Goal: Transaction & Acquisition: Purchase product/service

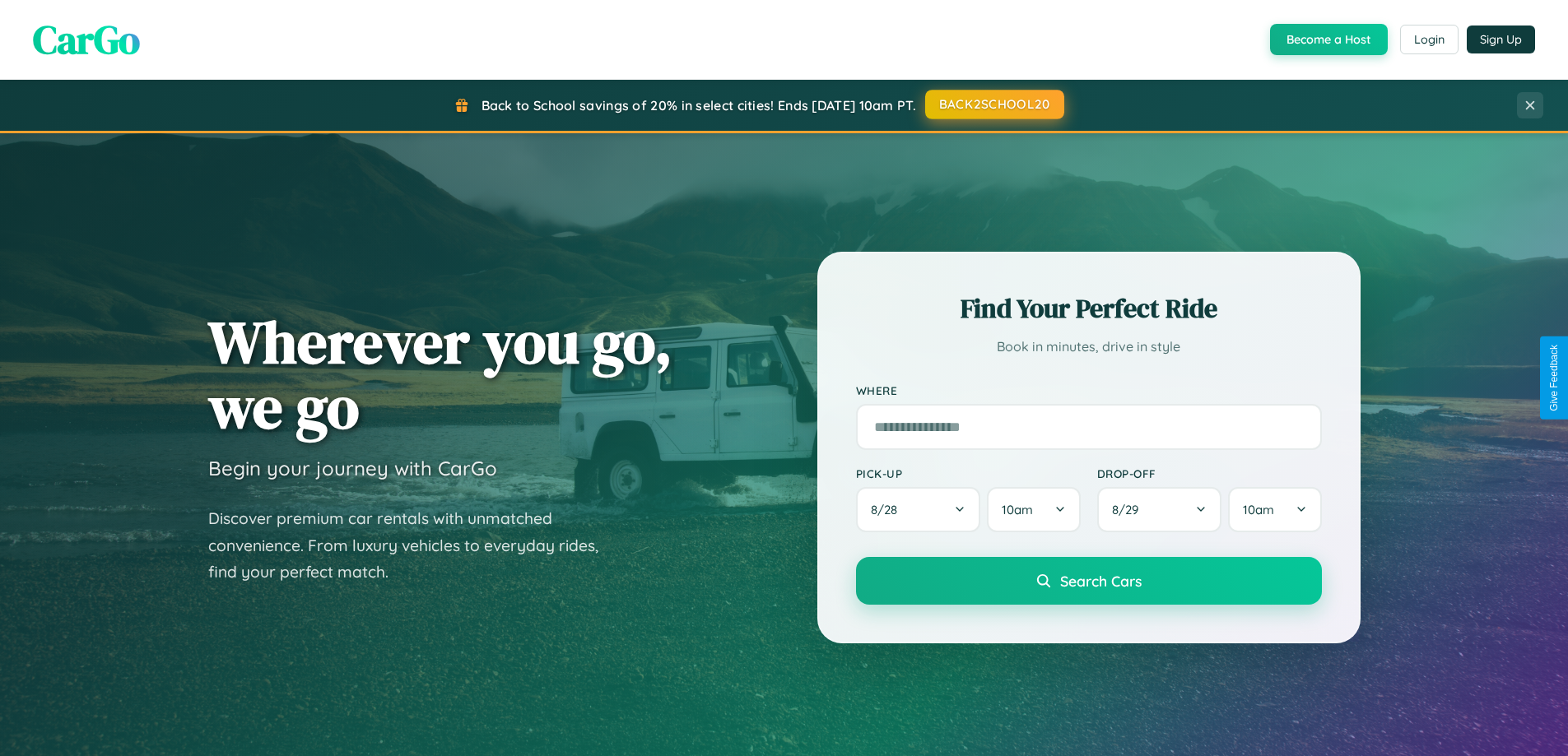
click at [994, 105] on button "BACK2SCHOOL20" at bounding box center [995, 105] width 139 height 30
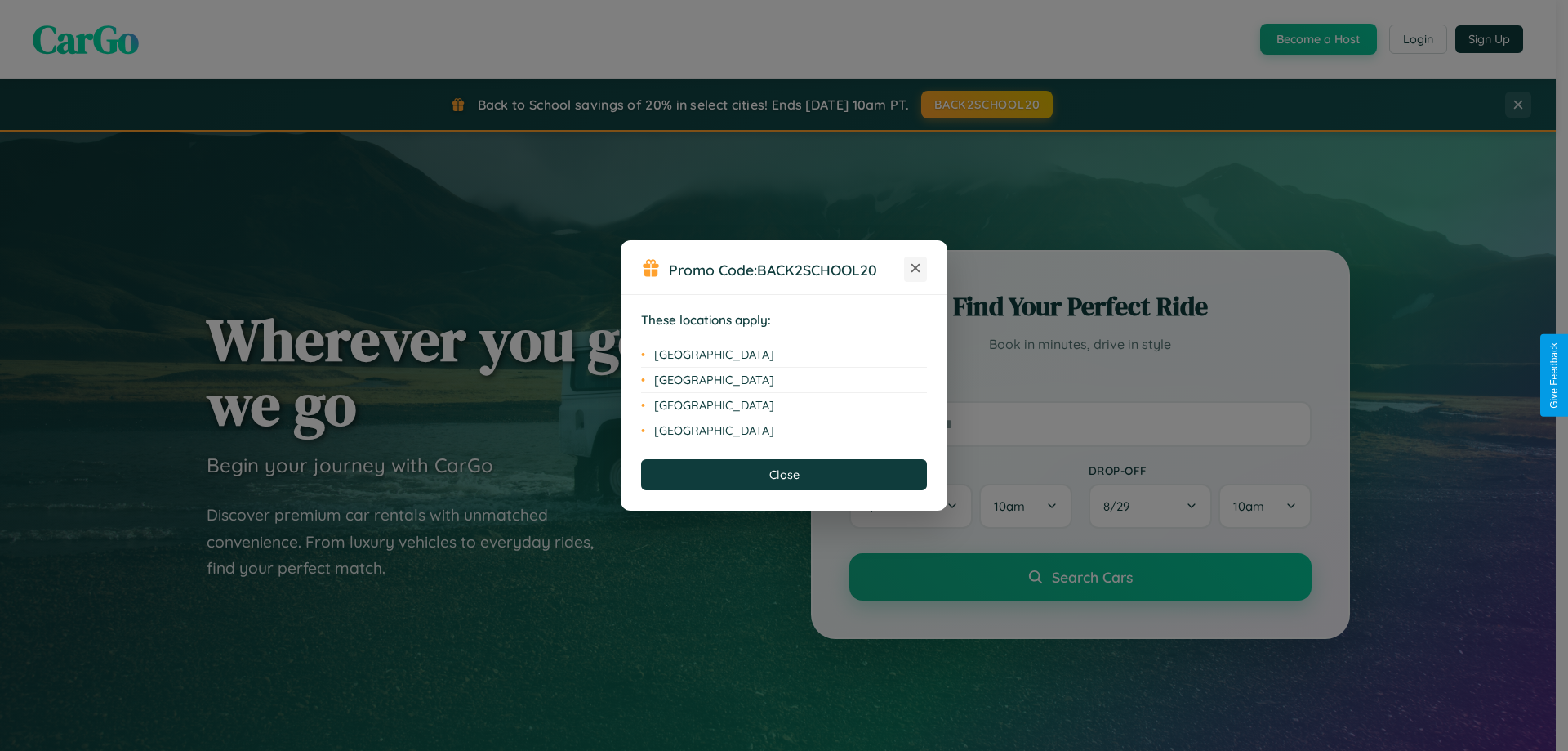
click at [915, 269] on icon at bounding box center [915, 268] width 9 height 9
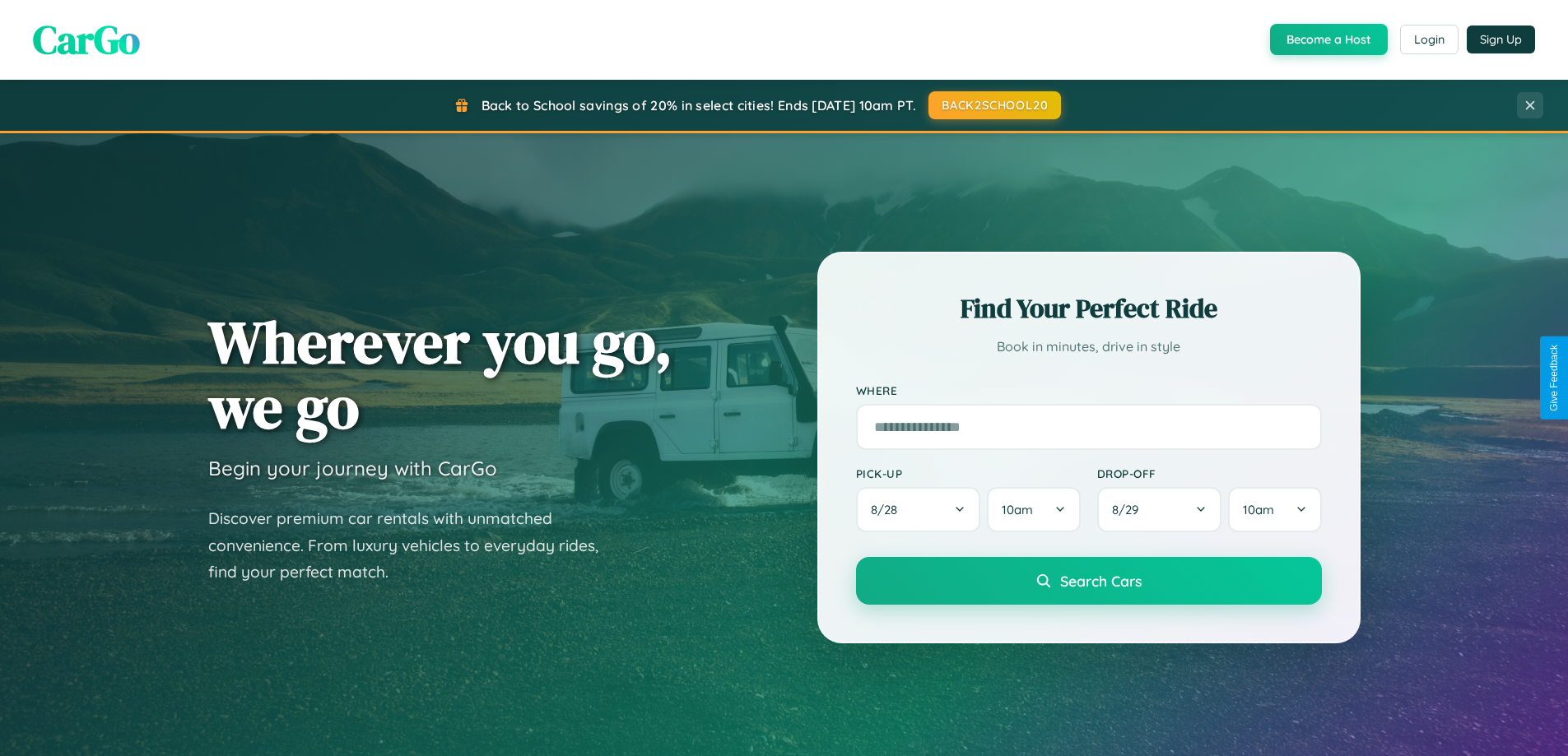
scroll to position [1133, 0]
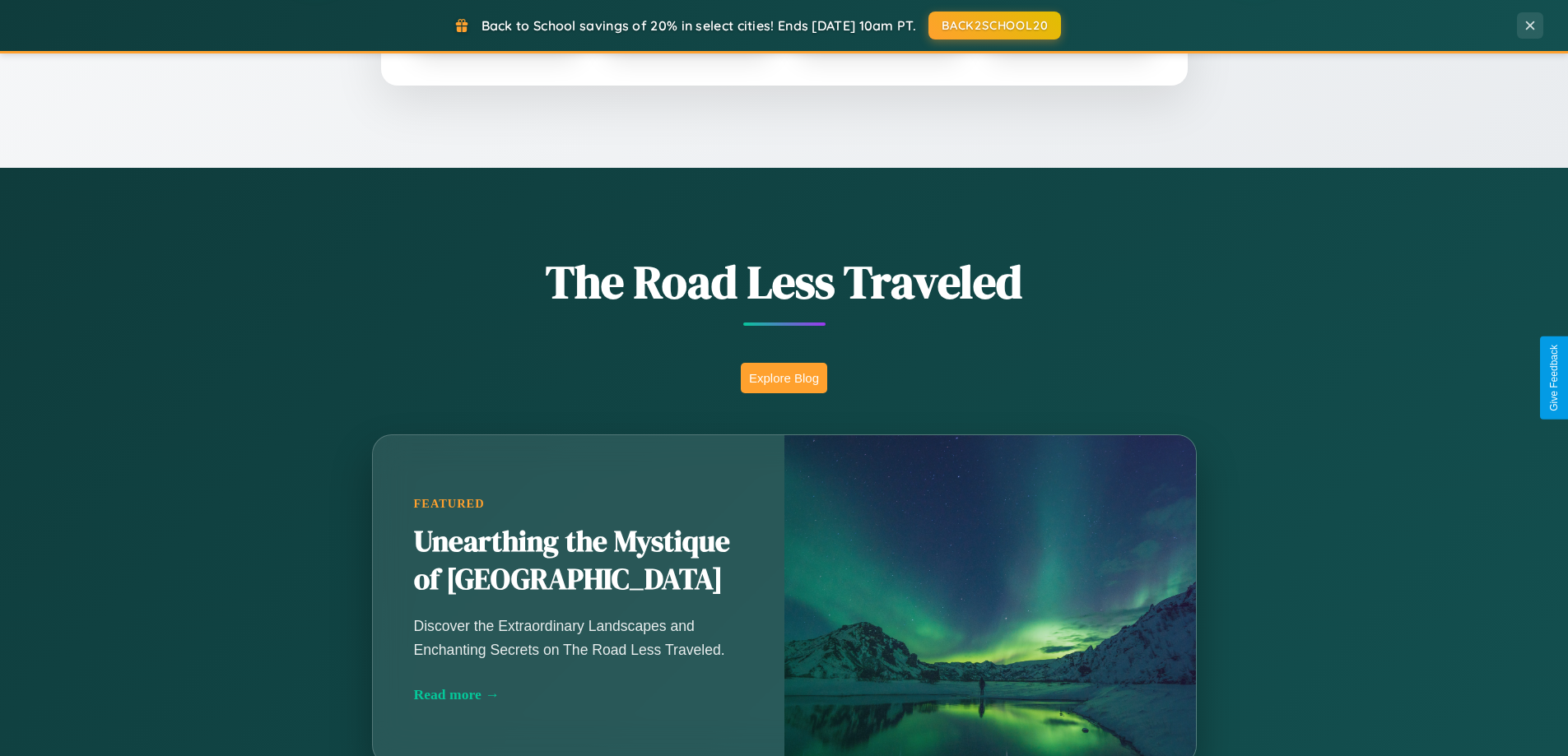
click at [784, 378] on button "Explore Blog" at bounding box center [783, 378] width 86 height 31
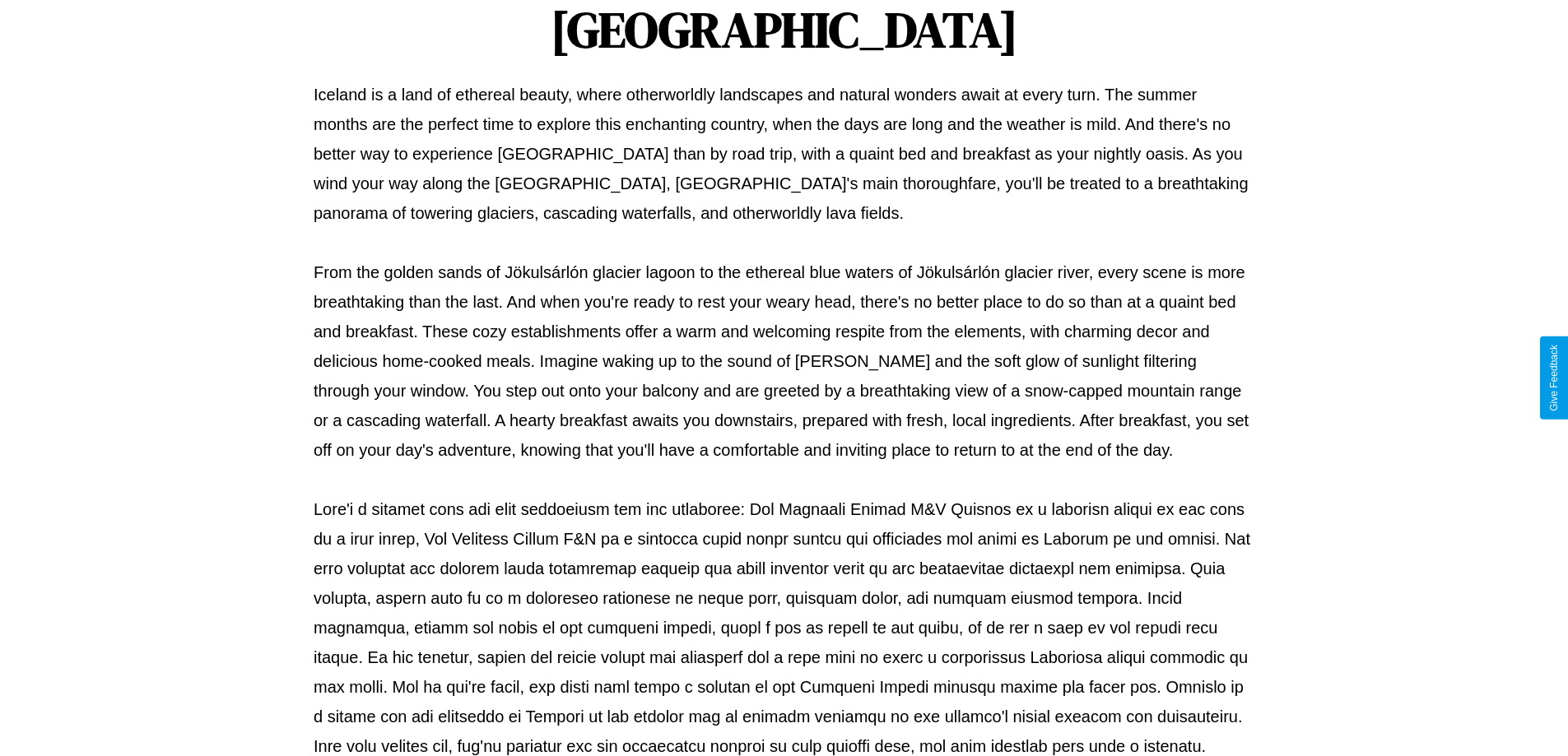
scroll to position [533, 0]
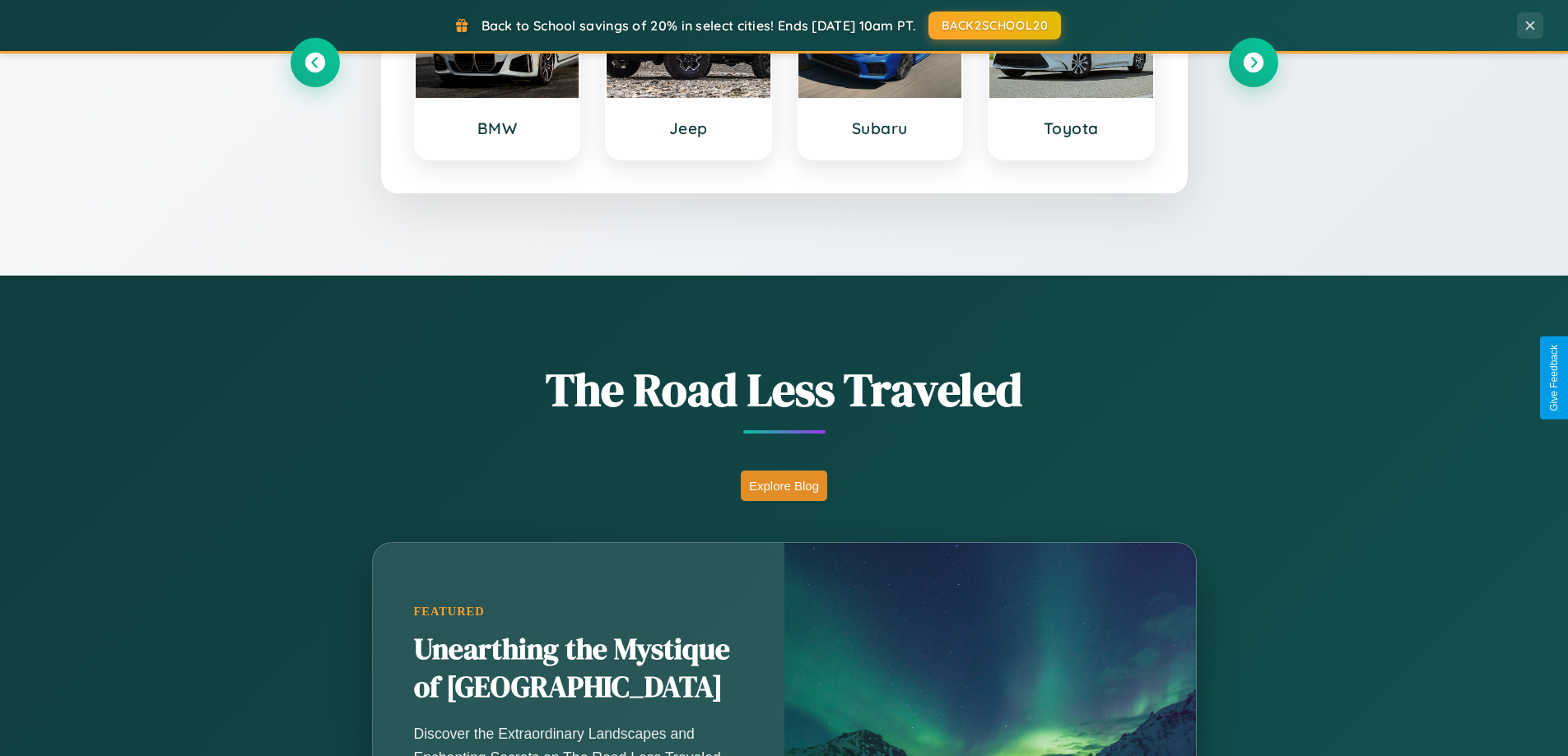
scroll to position [48, 0]
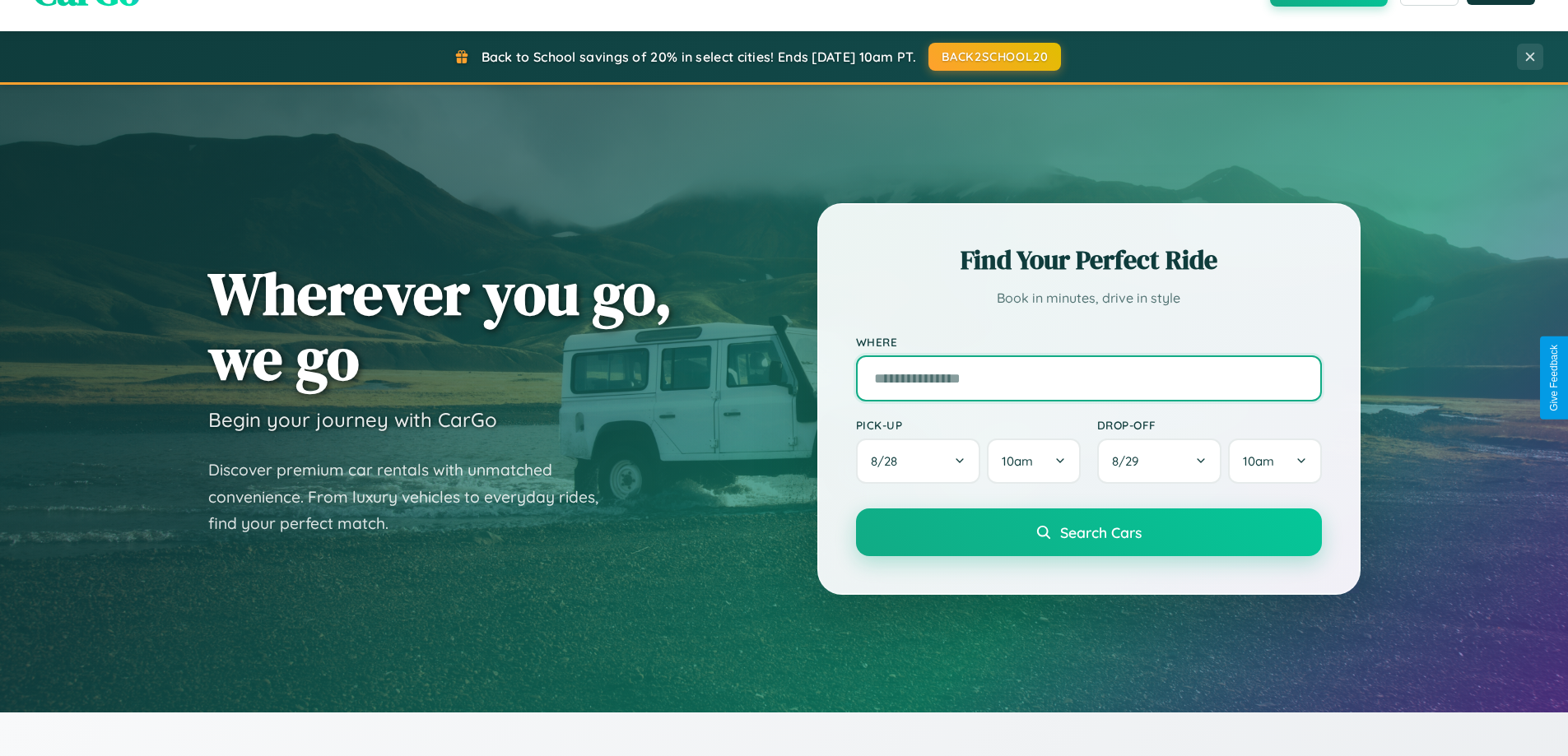
click at [1089, 378] on input "text" at bounding box center [1089, 378] width 466 height 46
type input "**********"
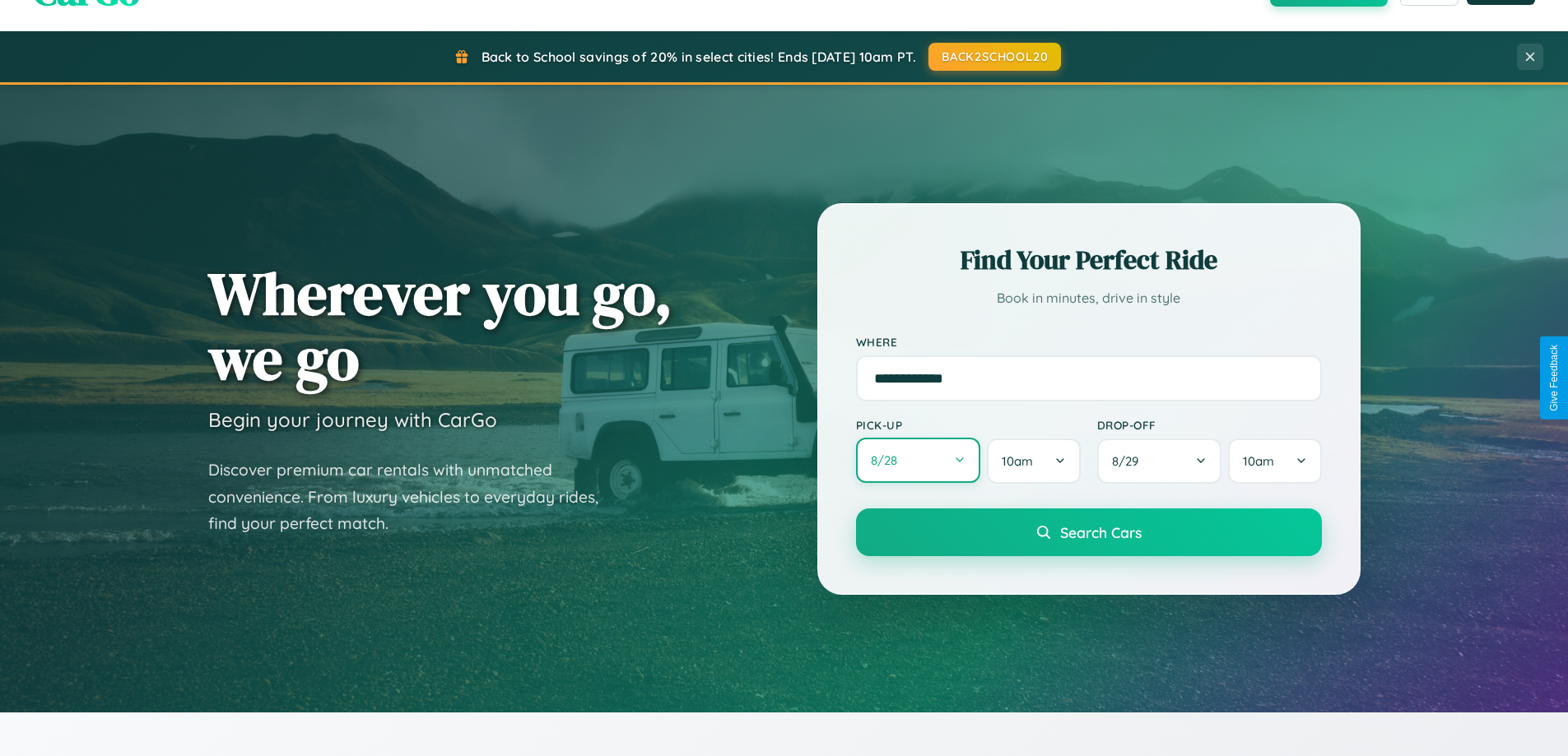
click at [917, 461] on button "8 / 28" at bounding box center [918, 461] width 126 height 45
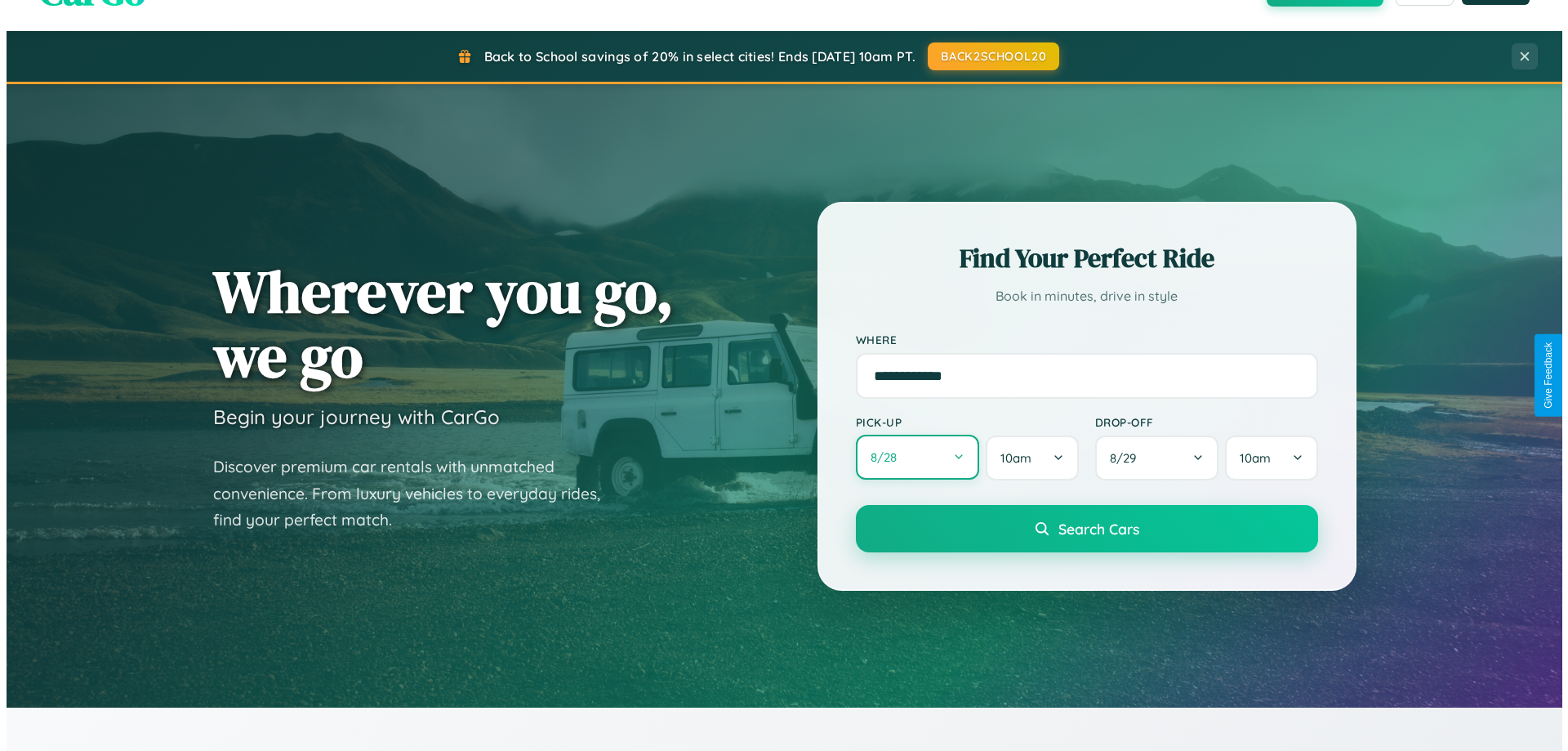
select select "*"
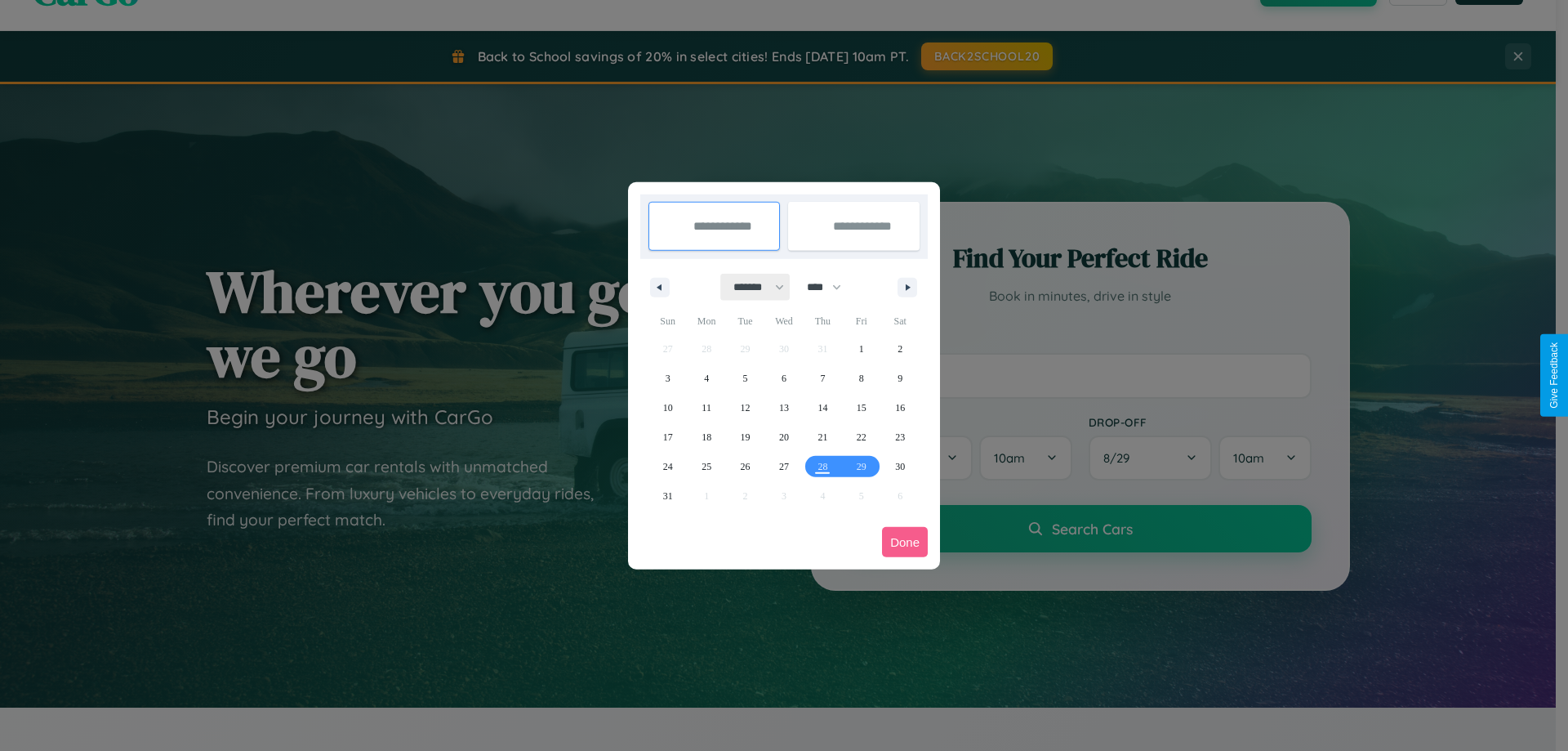
drag, startPoint x: 752, startPoint y: 287, endPoint x: 784, endPoint y: 328, distance: 52.0
click at [752, 287] on select "******* ******** ***** ***** *** **** **** ****** ********* ******* ******** **…" at bounding box center [756, 287] width 70 height 27
drag, startPoint x: 832, startPoint y: 287, endPoint x: 784, endPoint y: 328, distance: 63.1
click at [832, 287] on select "**** **** **** **** **** **** **** **** **** **** **** **** **** **** **** ****…" at bounding box center [823, 287] width 49 height 27
select select "****"
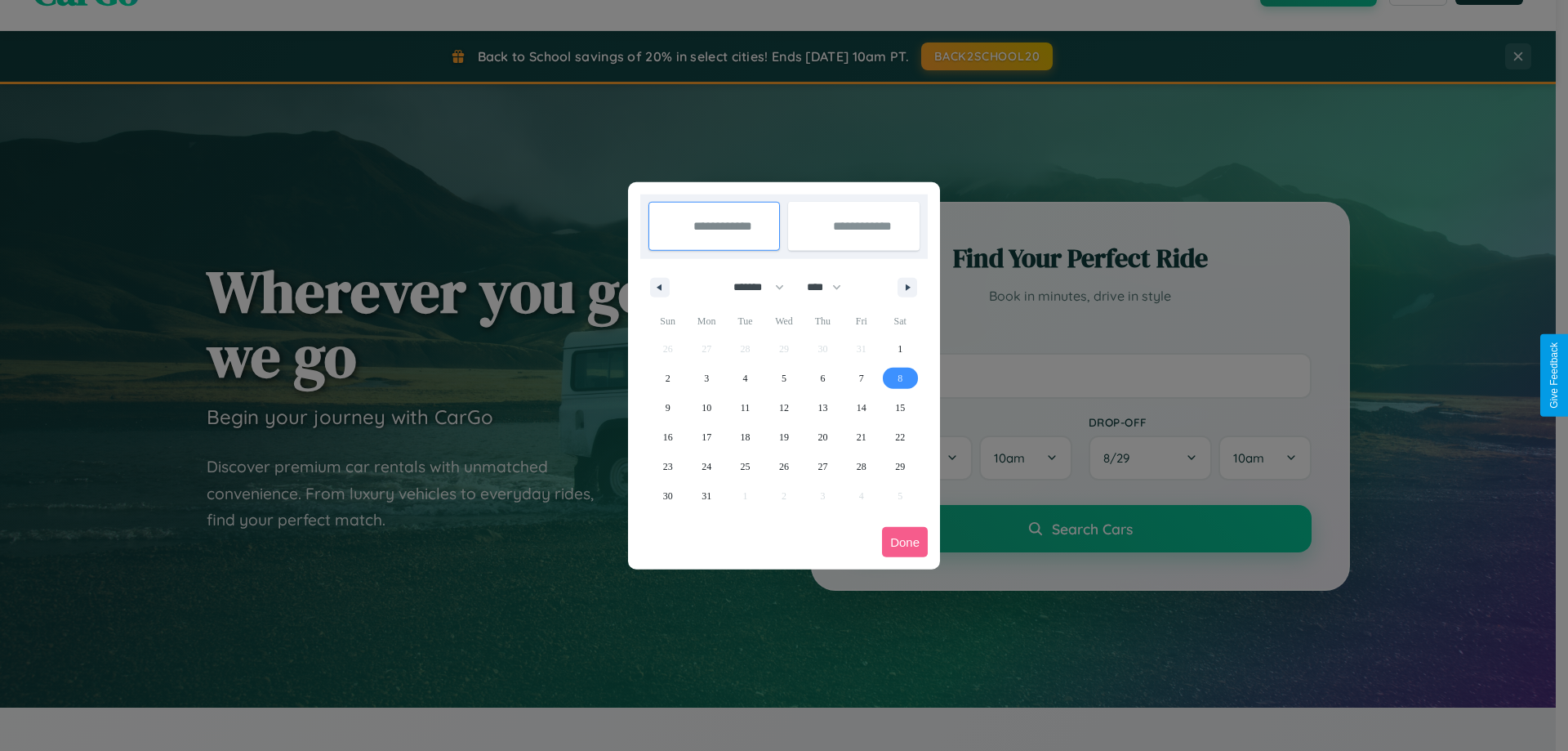
click at [900, 378] on span "8" at bounding box center [900, 378] width 5 height 29
type input "**********"
click at [667, 407] on span "9" at bounding box center [668, 407] width 5 height 29
type input "**********"
click at [905, 542] on button "Done" at bounding box center [905, 542] width 46 height 30
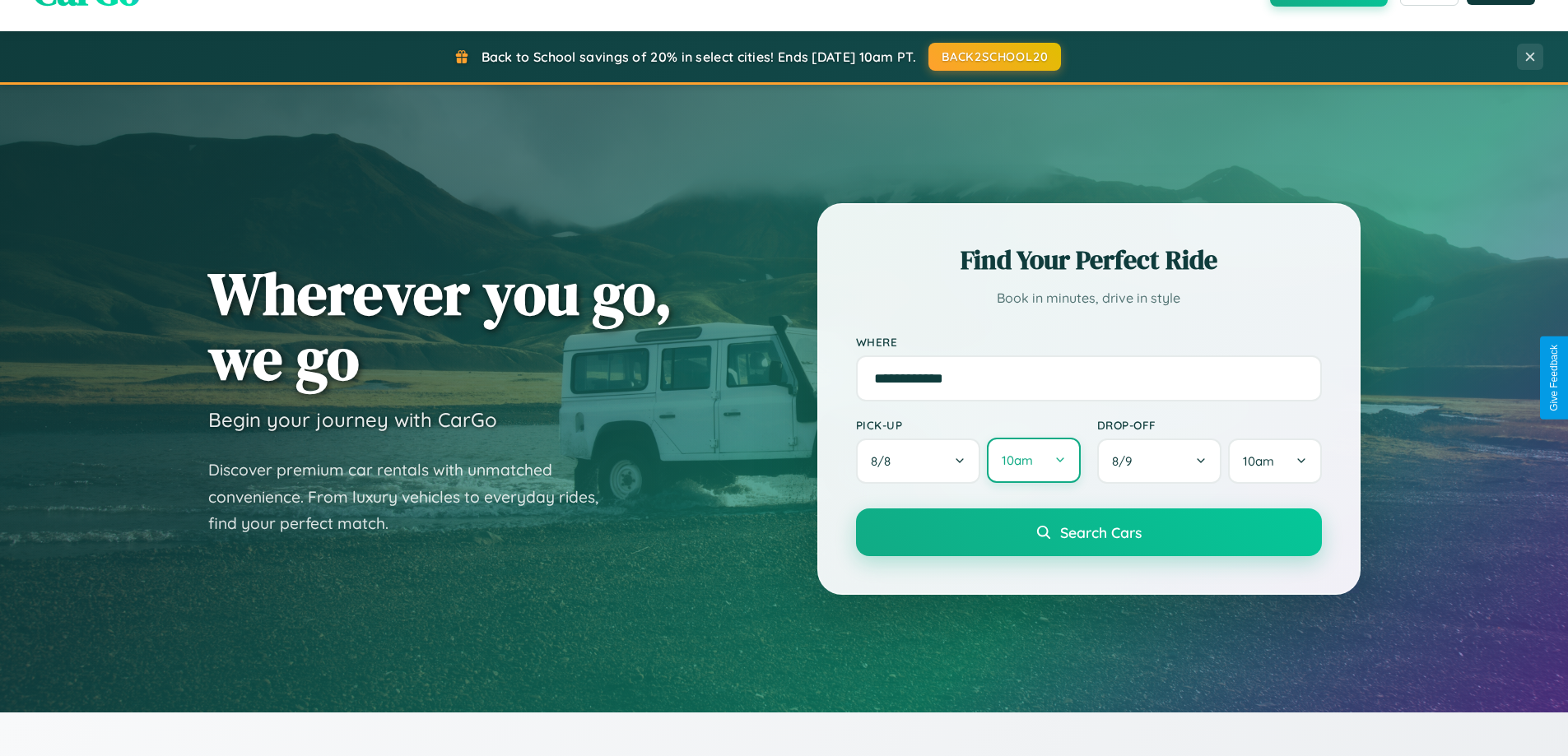
click at [1033, 461] on button "10am" at bounding box center [1033, 461] width 93 height 45
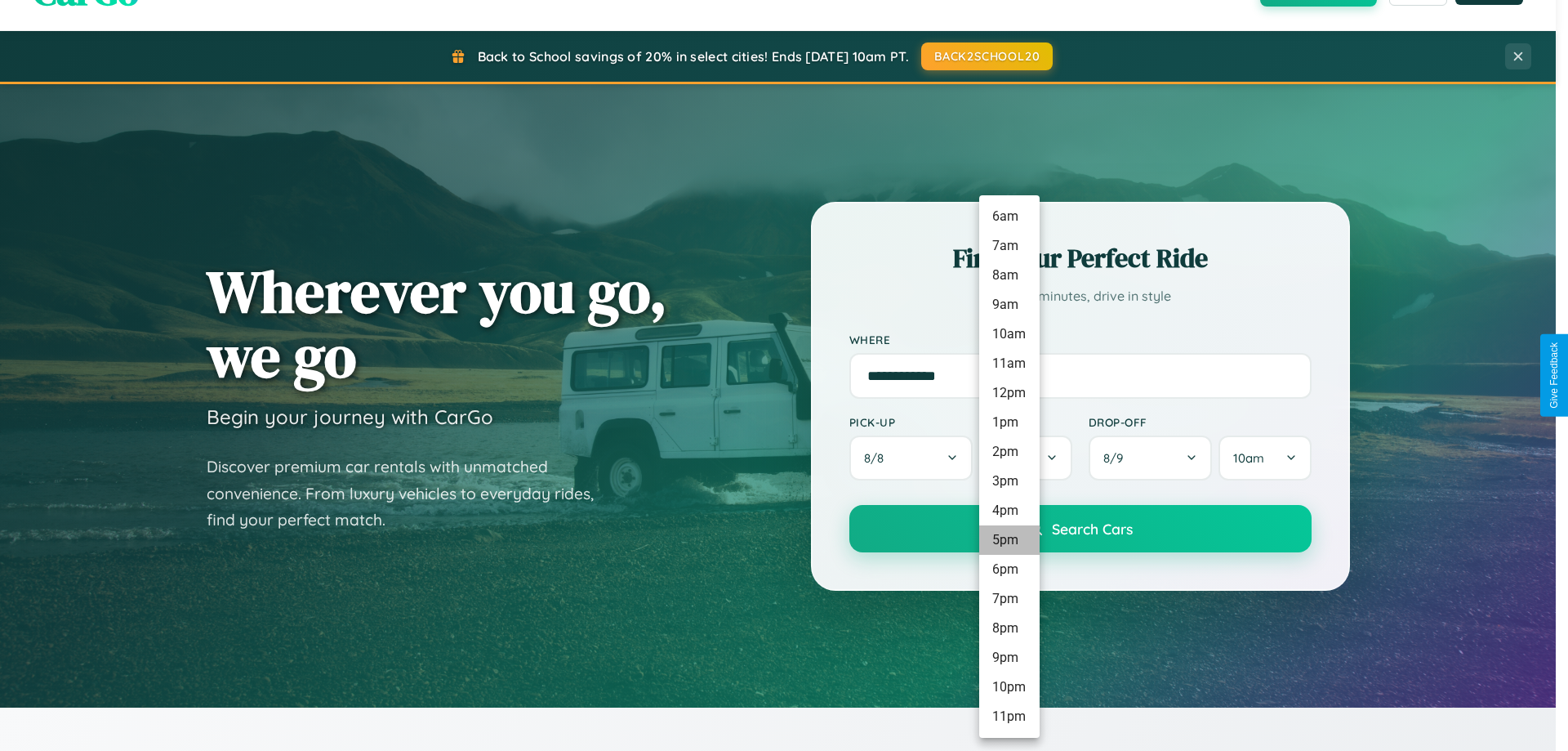
click at [1009, 540] on li "5pm" at bounding box center [1010, 540] width 61 height 29
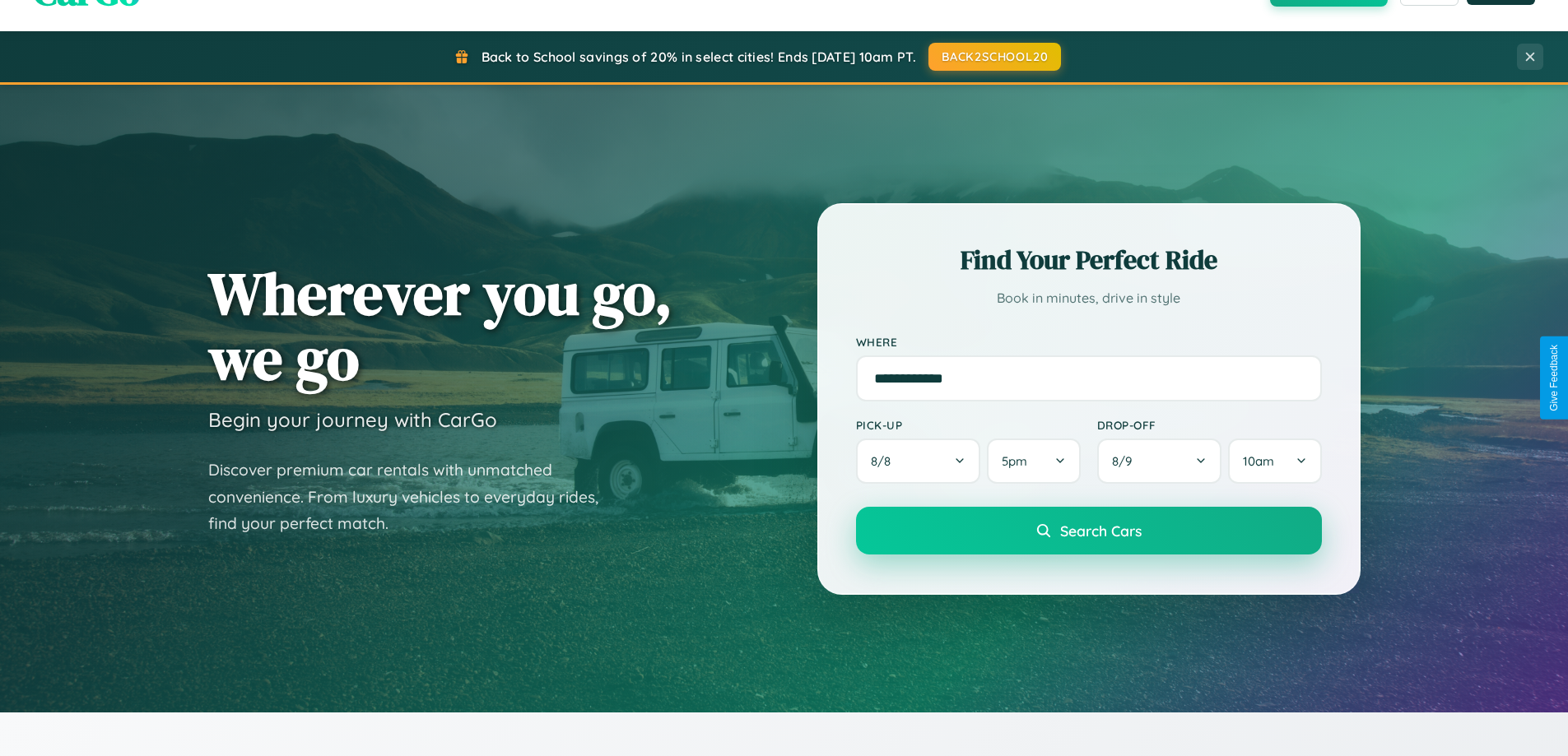
click at [1089, 531] on span "Search Cars" at bounding box center [1100, 531] width 81 height 18
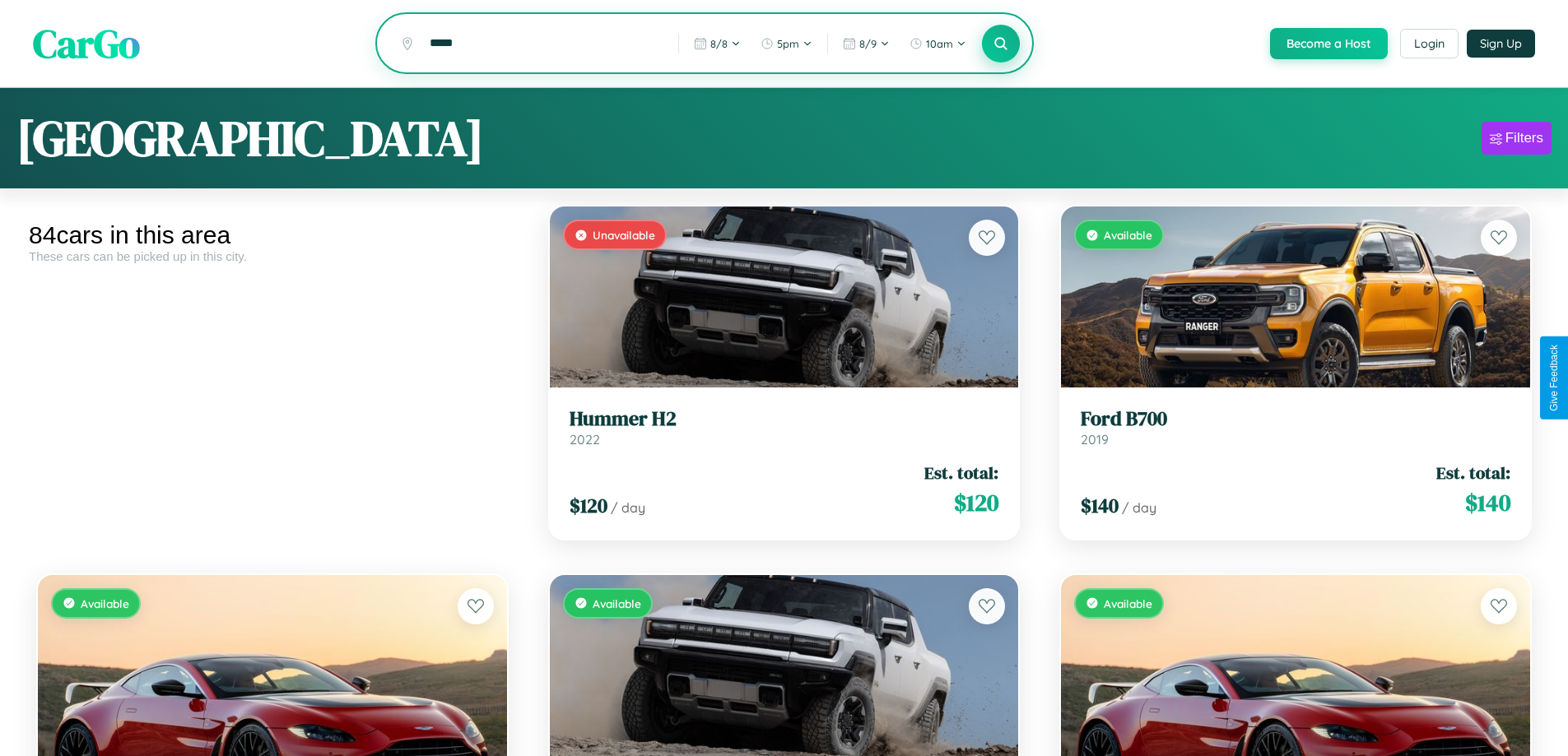
click at [1001, 44] on icon at bounding box center [1002, 43] width 16 height 16
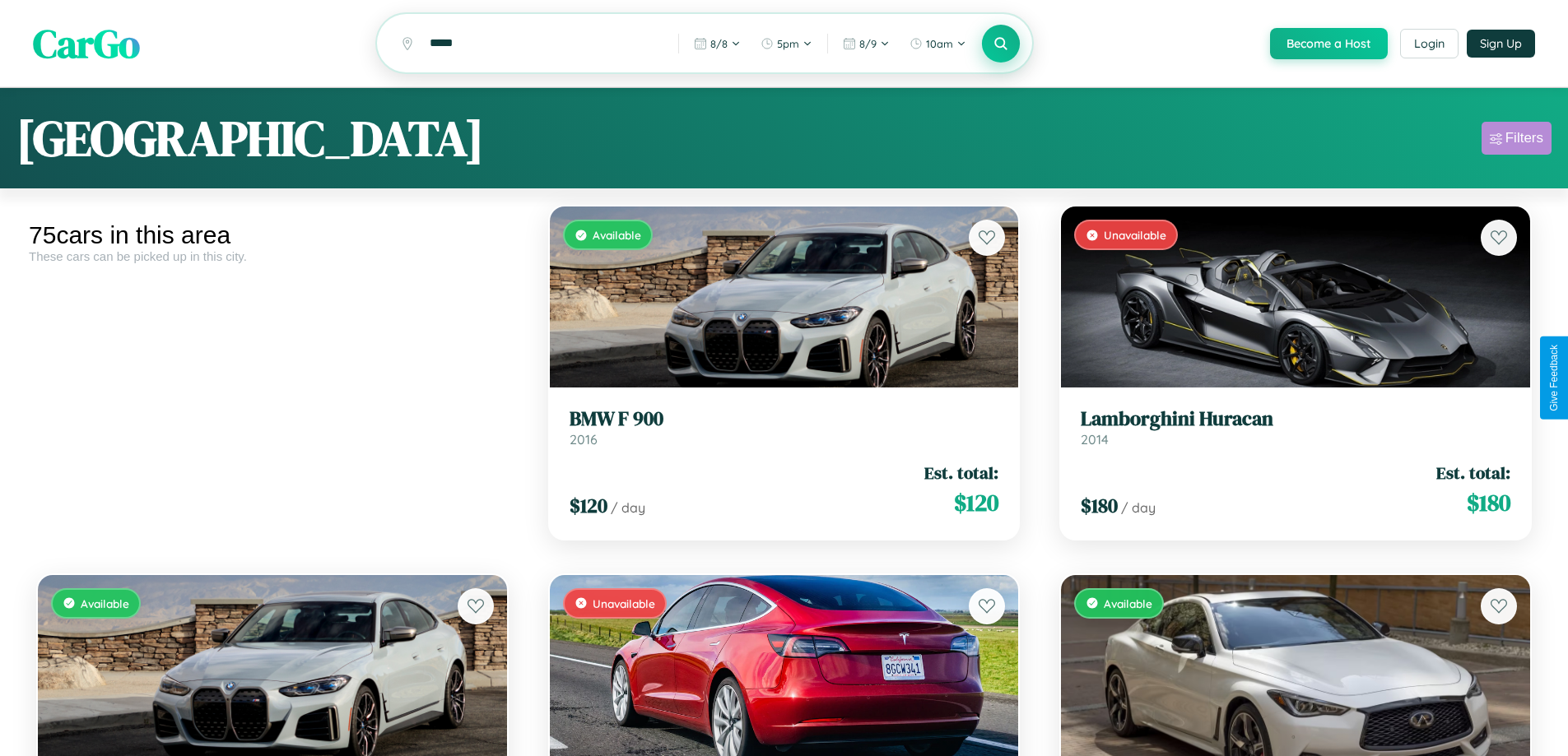
click at [1517, 140] on div "Filters" at bounding box center [1524, 138] width 38 height 17
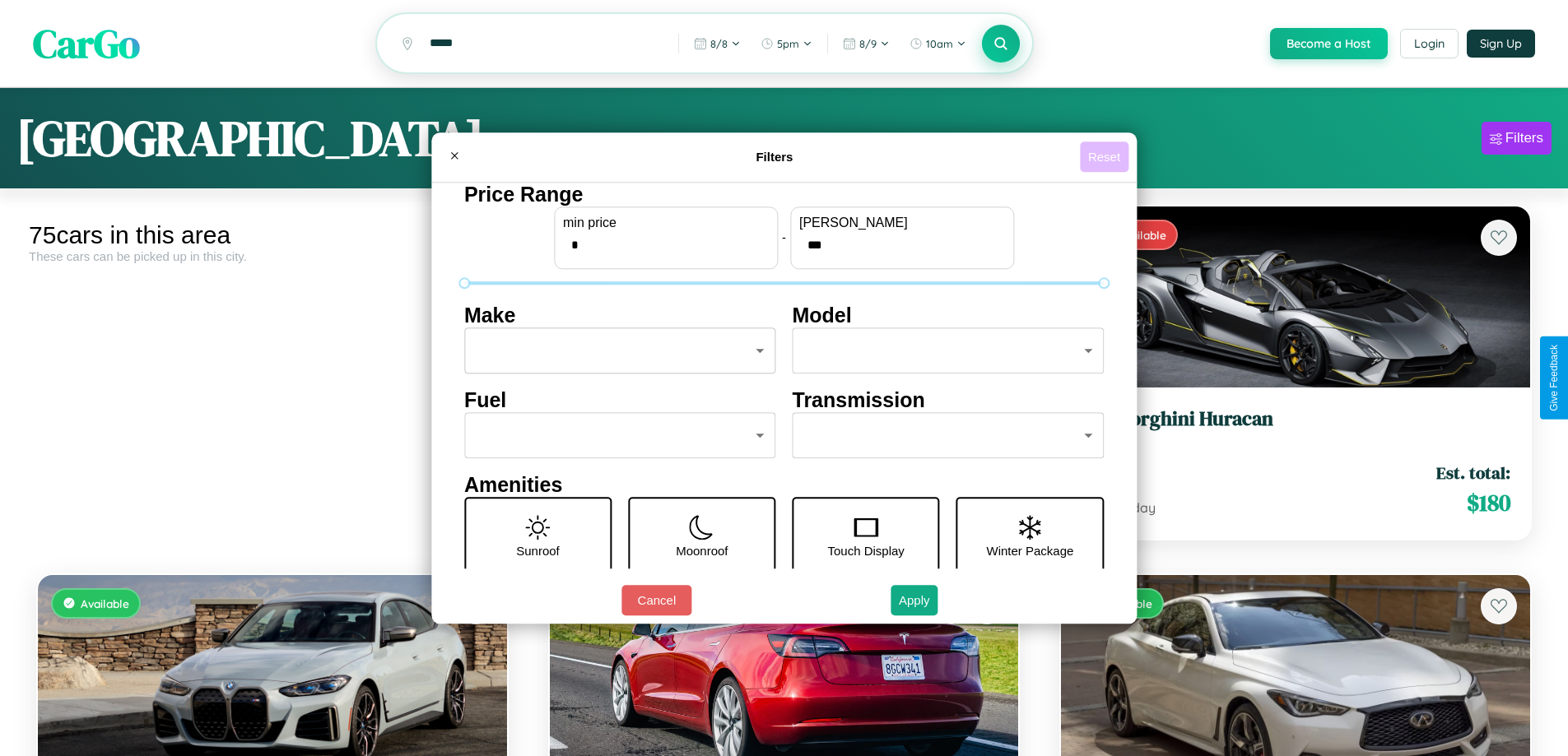
click at [1106, 156] on button "Reset" at bounding box center [1103, 156] width 48 height 31
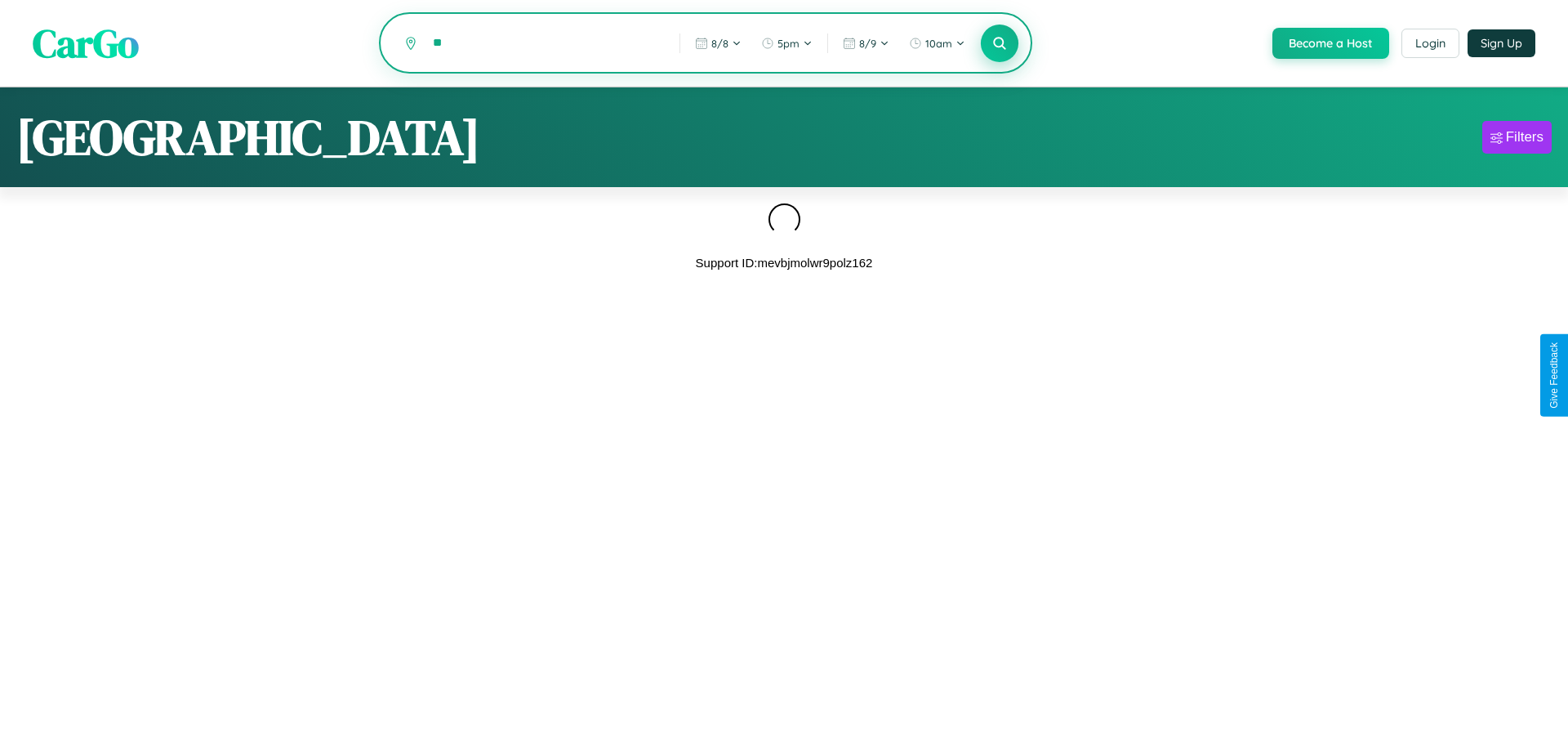
type input "*"
type input "**********"
click at [998, 44] on icon at bounding box center [1000, 43] width 16 height 16
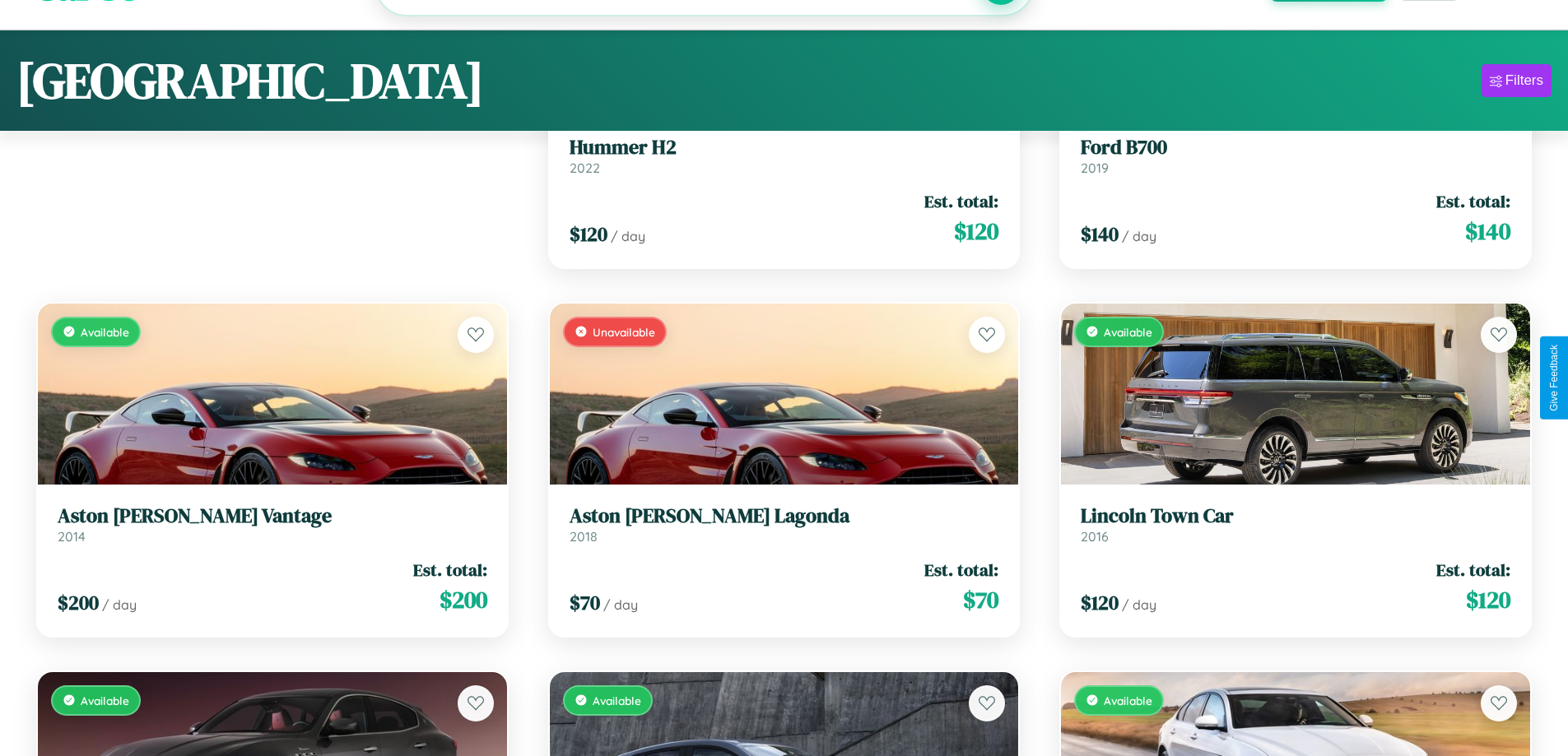
scroll to position [7600, 0]
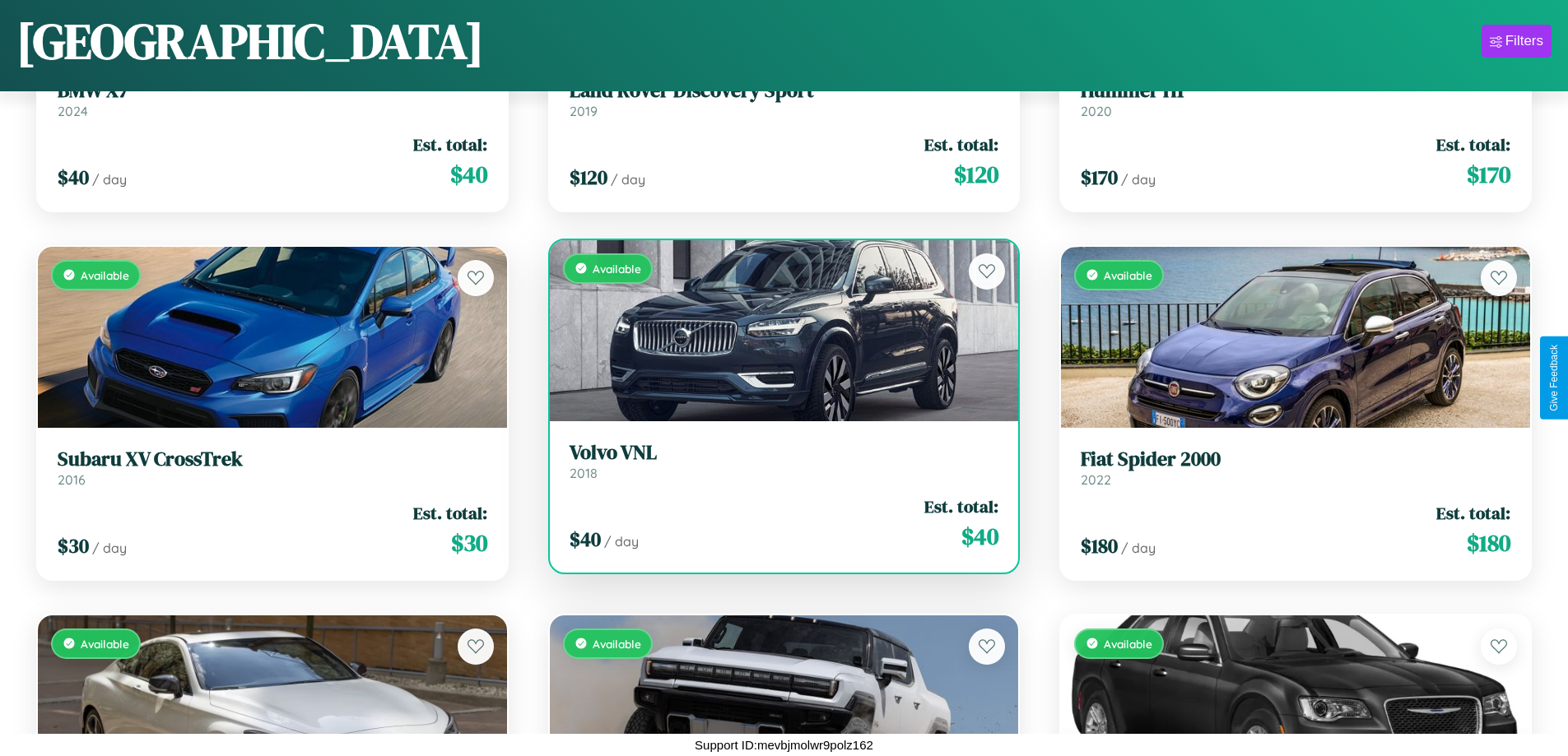
click at [777, 463] on h3 "Volvo VNL" at bounding box center [784, 453] width 430 height 24
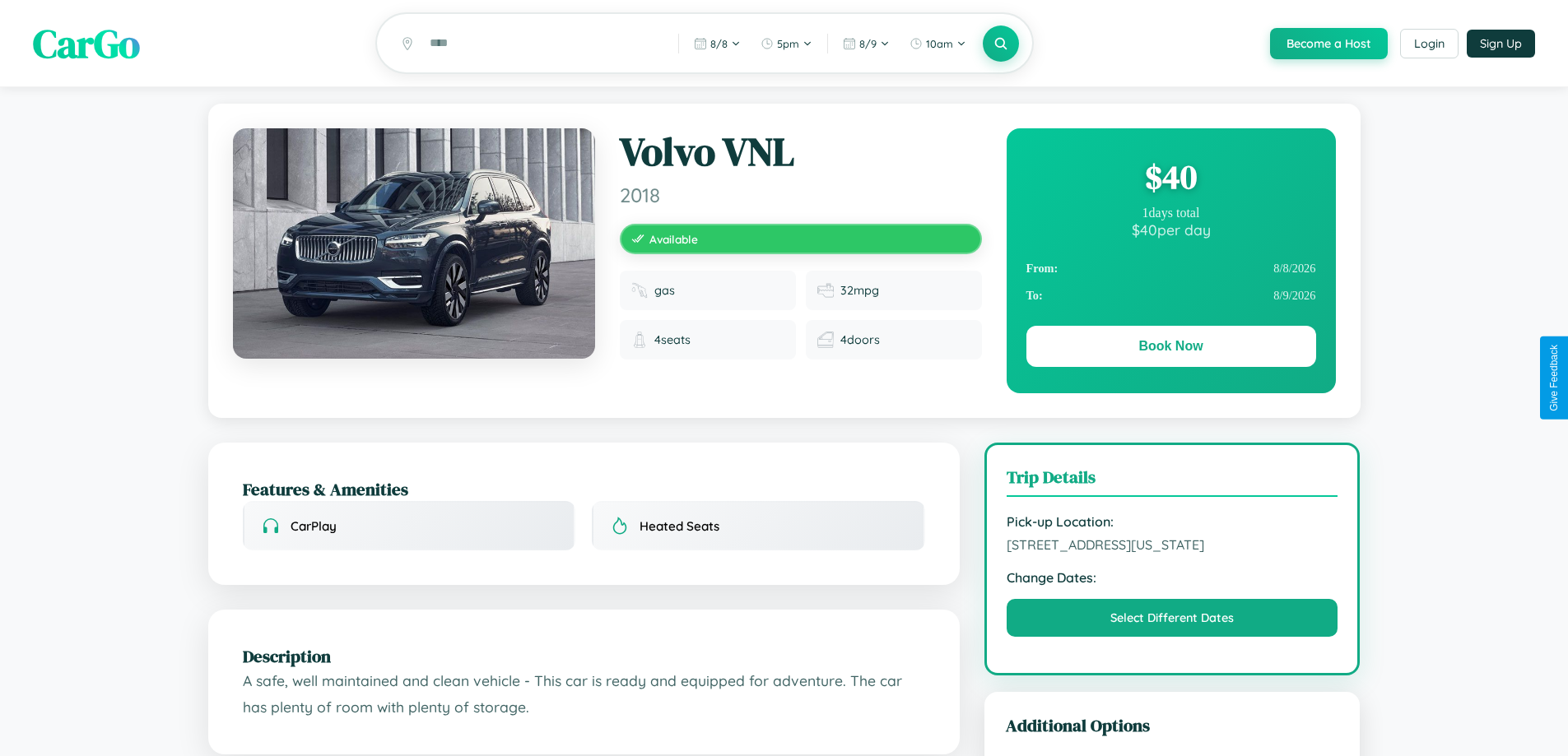
click at [1171, 179] on div "$ 40" at bounding box center [1171, 177] width 290 height 44
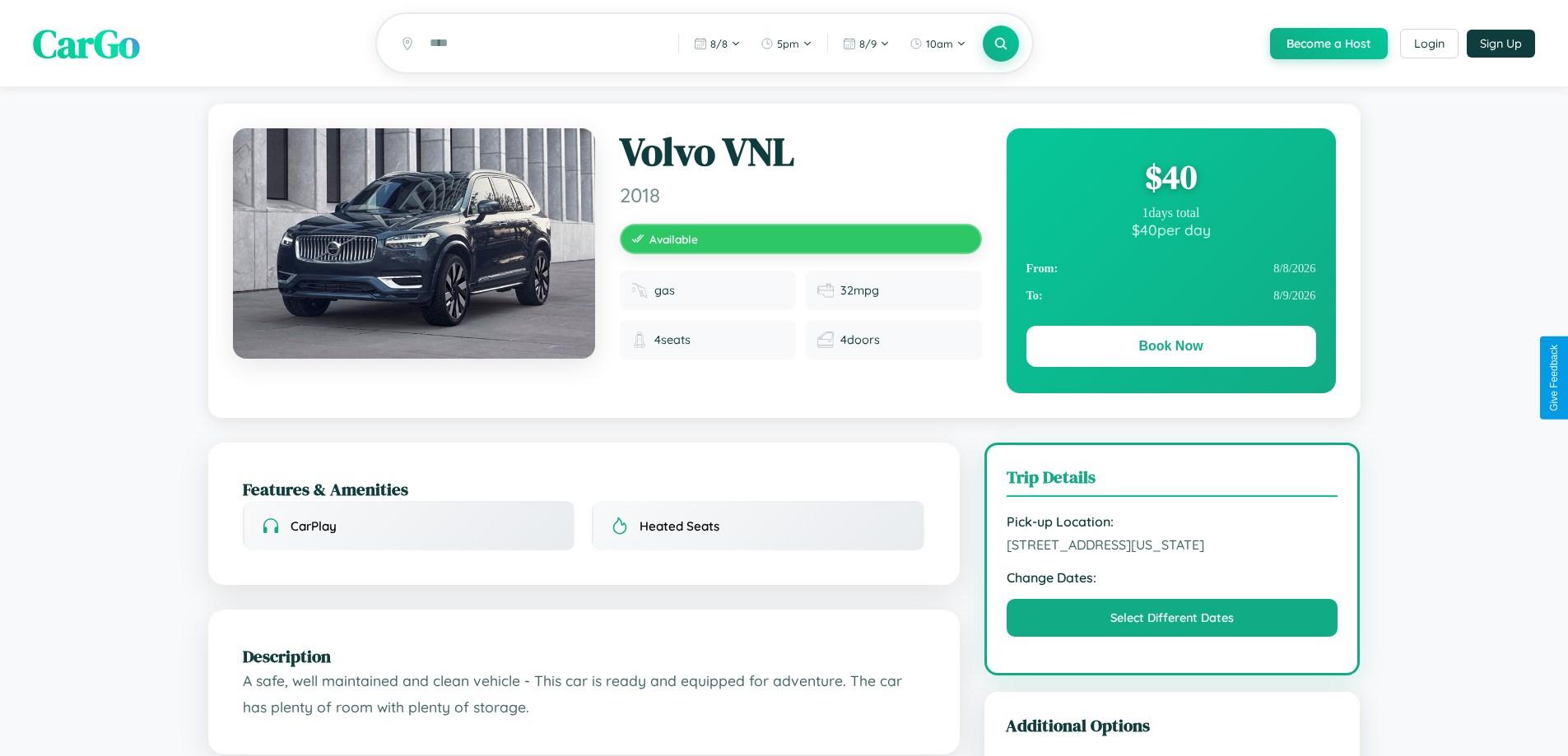
click at [1171, 179] on div "$ 40" at bounding box center [1171, 177] width 290 height 44
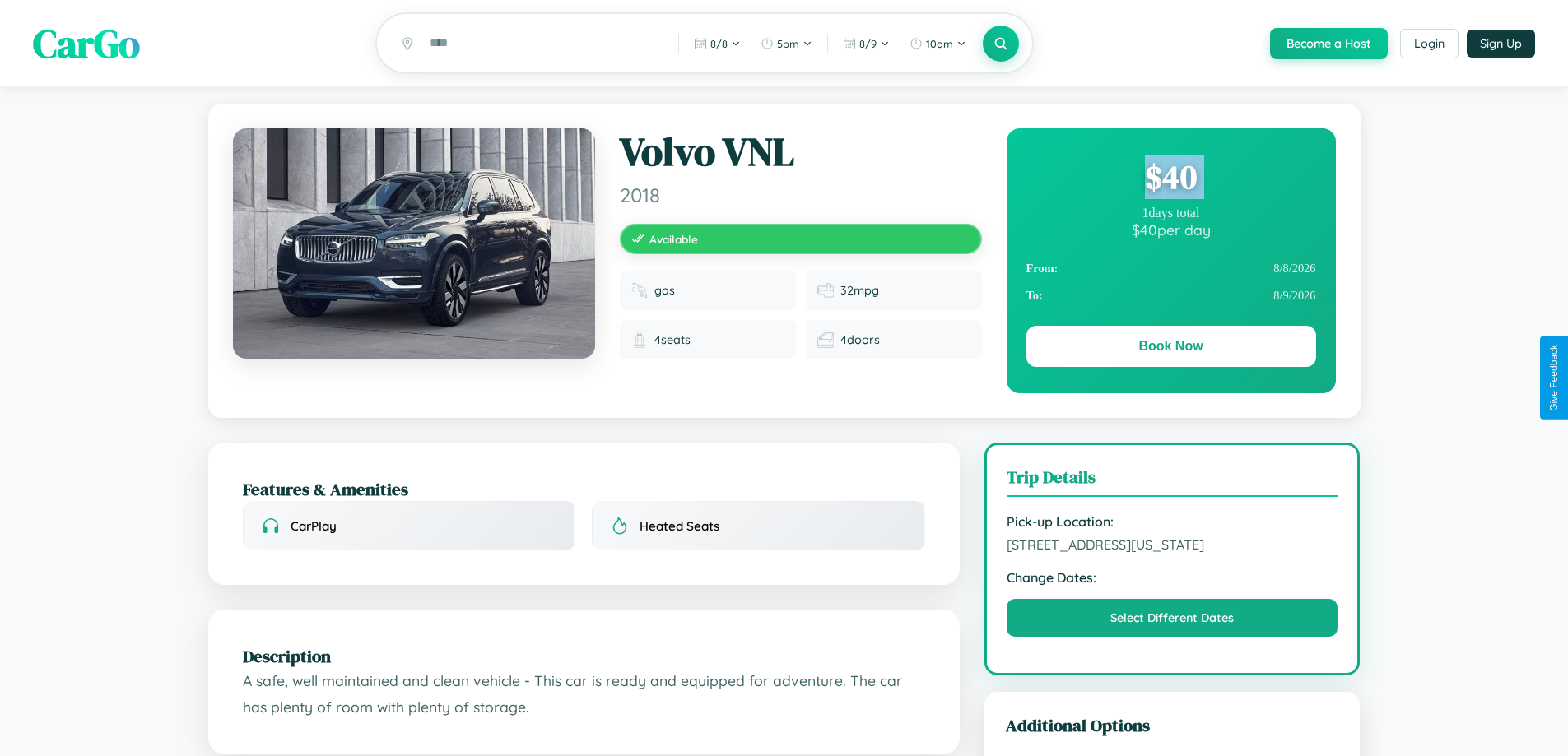
click at [1171, 179] on div "$ 40" at bounding box center [1171, 177] width 290 height 44
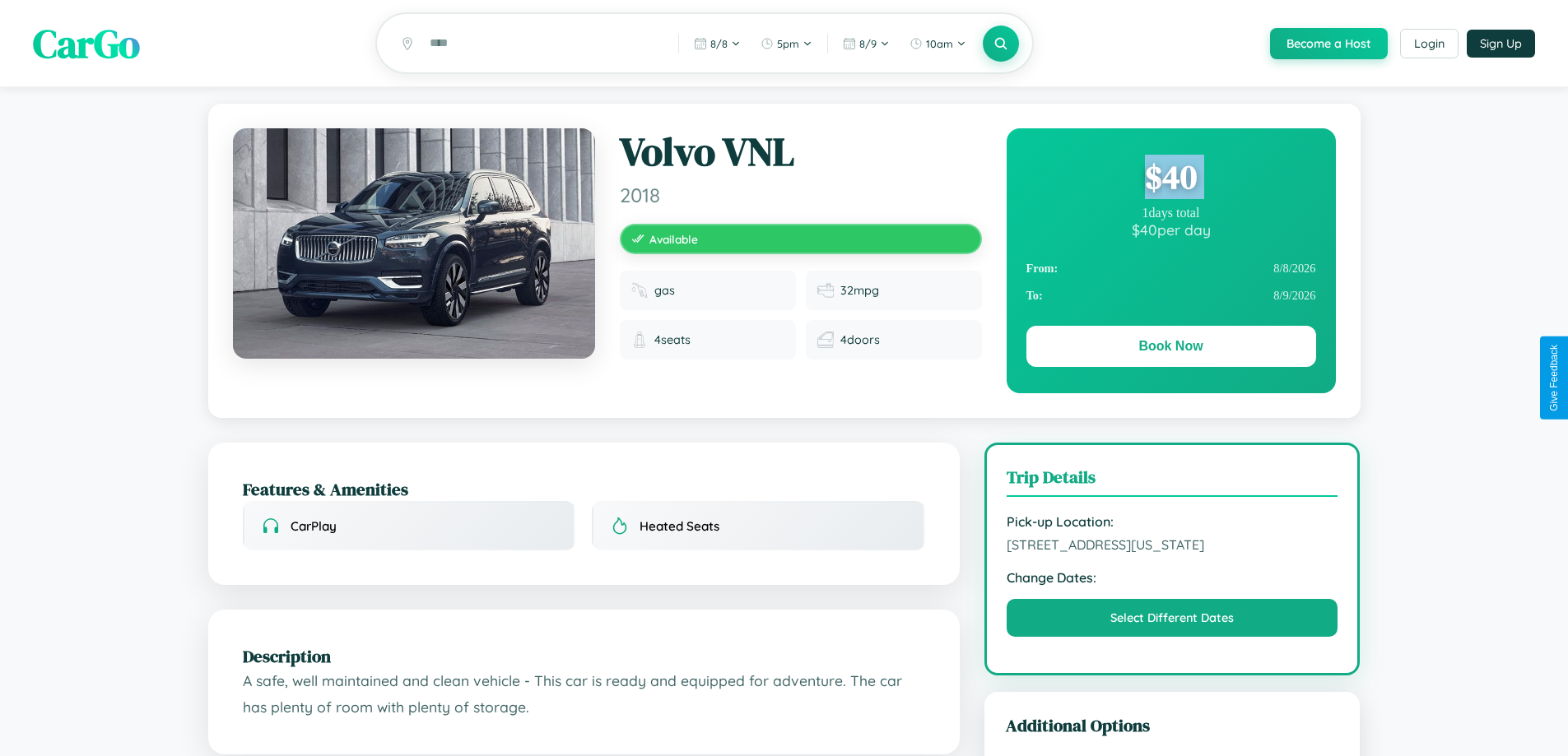
click at [1171, 179] on div "$ 40" at bounding box center [1171, 177] width 290 height 44
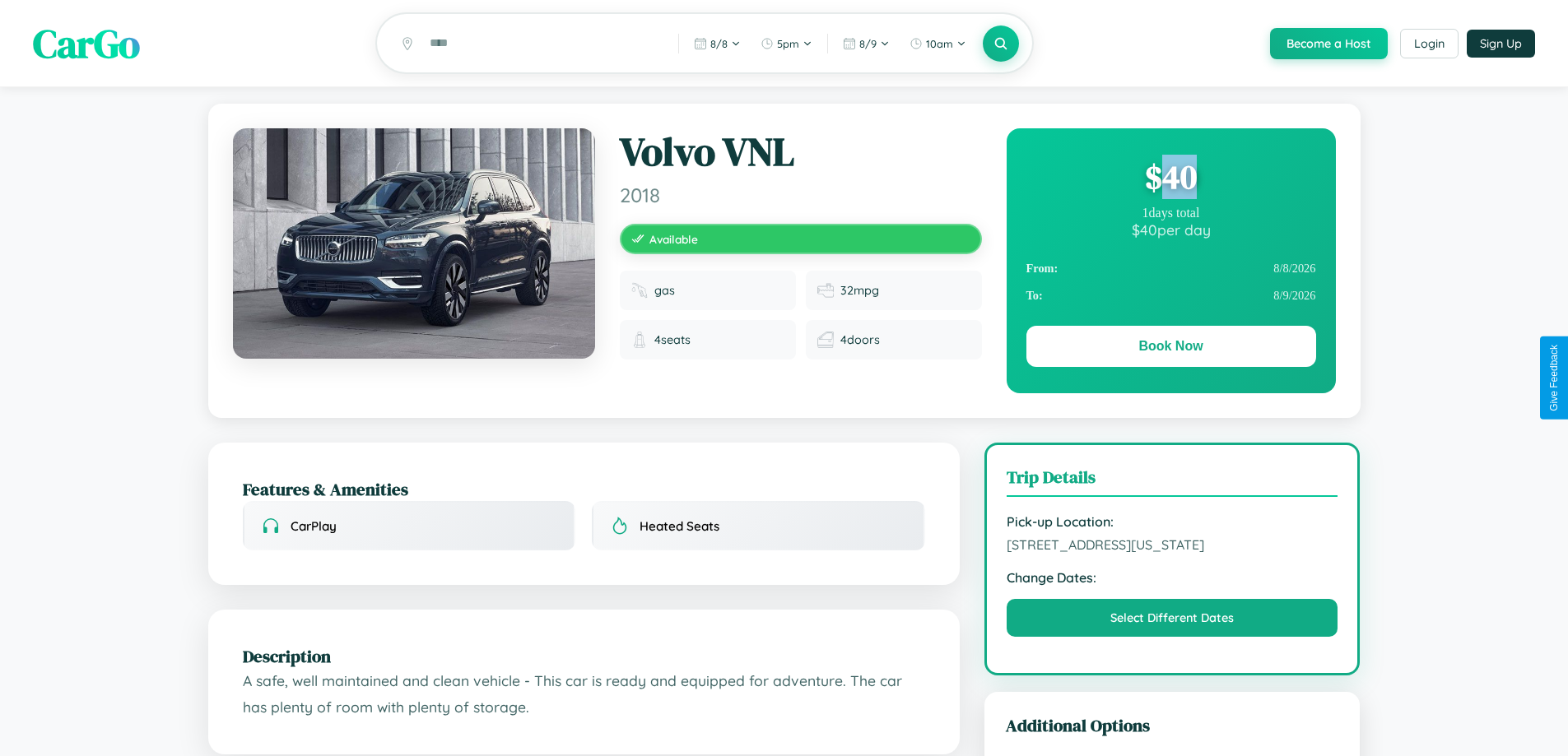
click at [1171, 179] on div "$ 40" at bounding box center [1171, 177] width 290 height 44
